Goal: Task Accomplishment & Management: Use online tool/utility

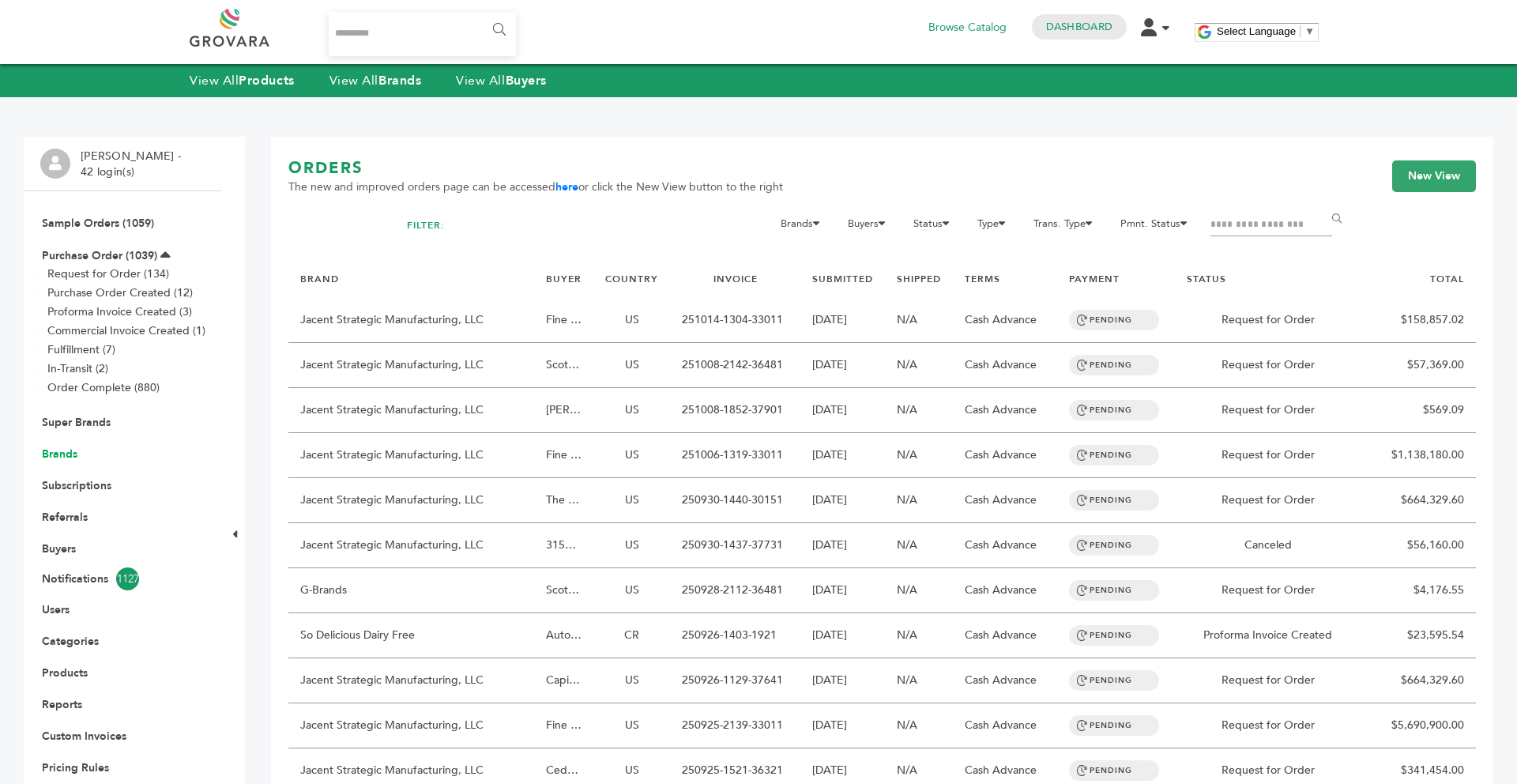
click at [67, 457] on link "Brands" at bounding box center [60, 454] width 36 height 15
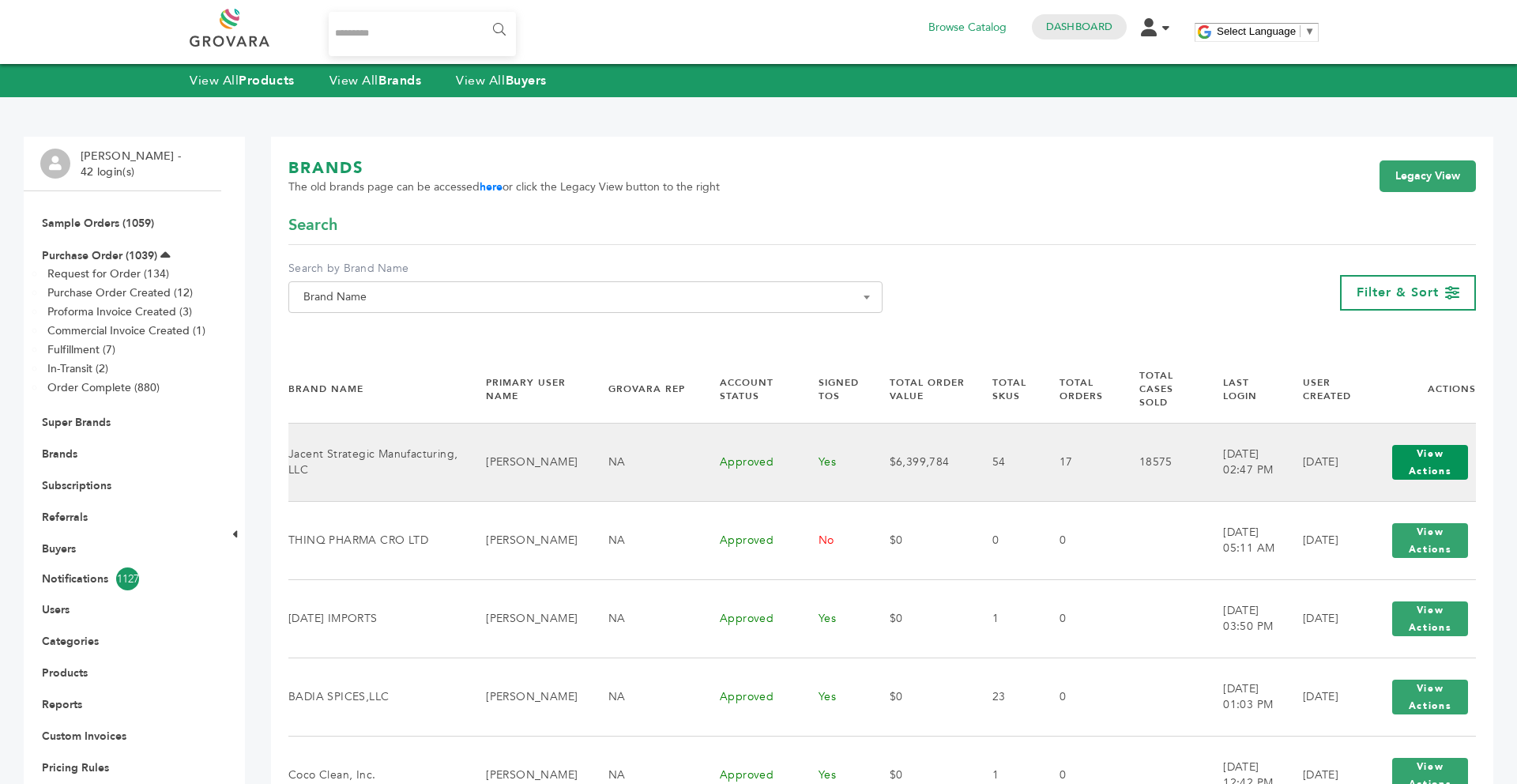
click at [1410, 454] on button "View Actions" at bounding box center [1430, 462] width 76 height 35
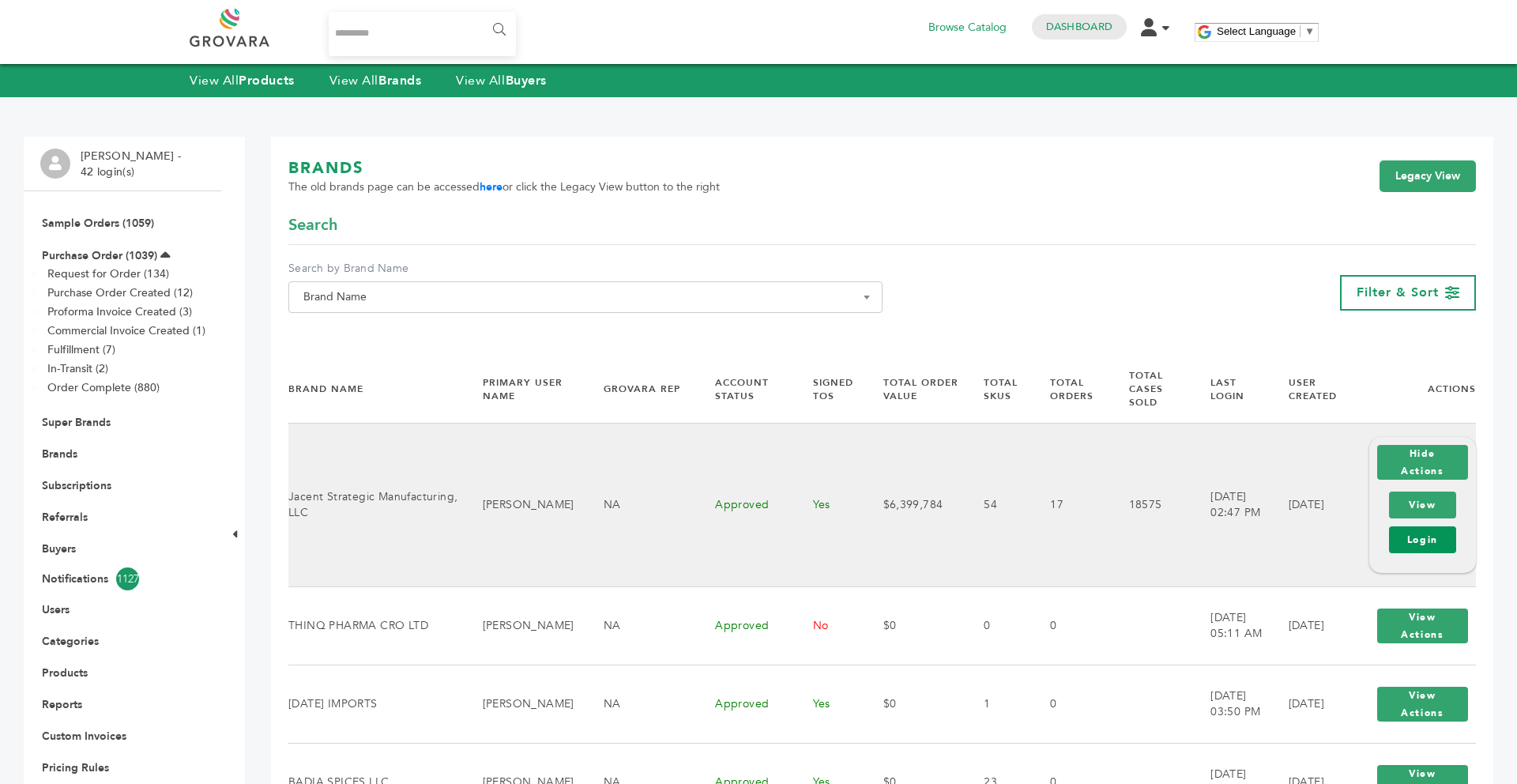
click at [1420, 527] on link "Login" at bounding box center [1422, 540] width 67 height 27
